Goal: Information Seeking & Learning: Find specific fact

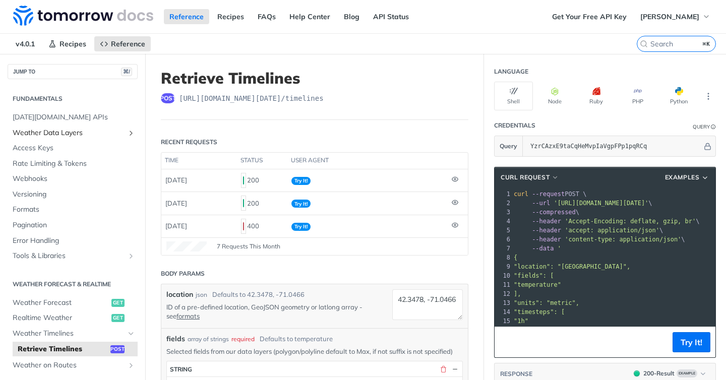
click at [62, 135] on span "Weather Data Layers" at bounding box center [69, 133] width 112 height 10
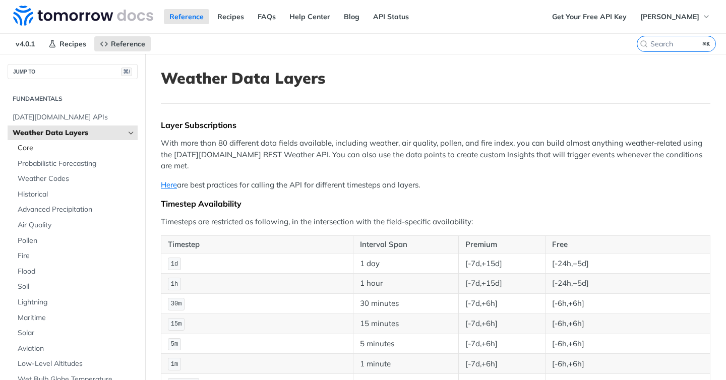
click at [22, 143] on span "Core" at bounding box center [76, 148] width 117 height 10
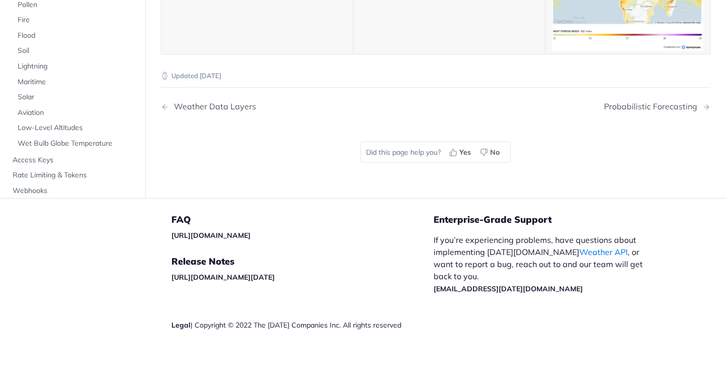
scroll to position [4713, 0]
drag, startPoint x: 211, startPoint y: 269, endPoint x: 170, endPoint y: 270, distance: 41.4
copy span "weatherCode"
